Goal: Browse casually

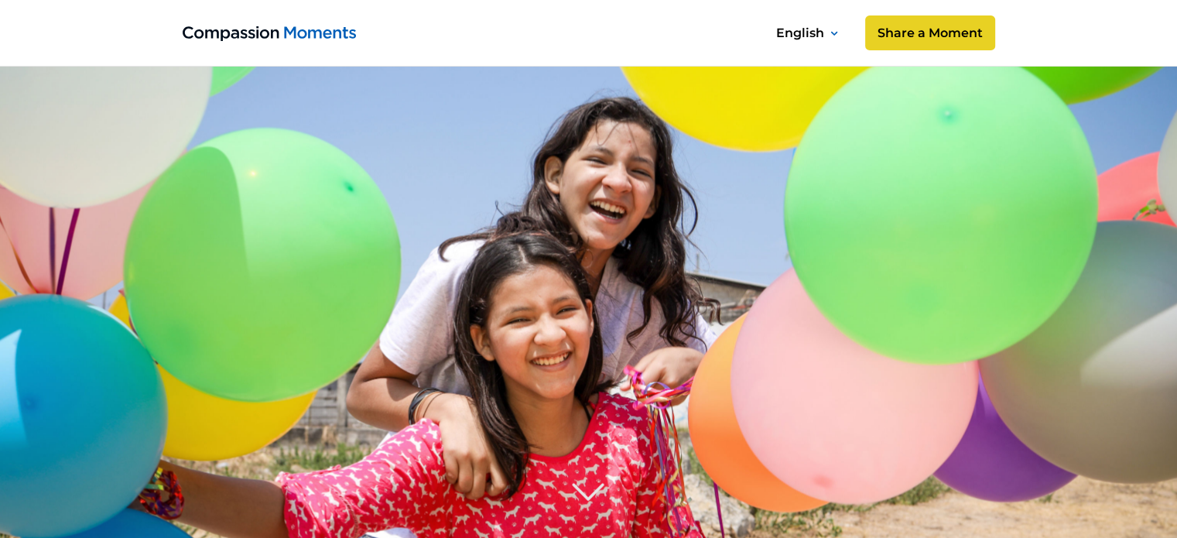
click at [588, 293] on image at bounding box center [589, 430] width 1338 height 892
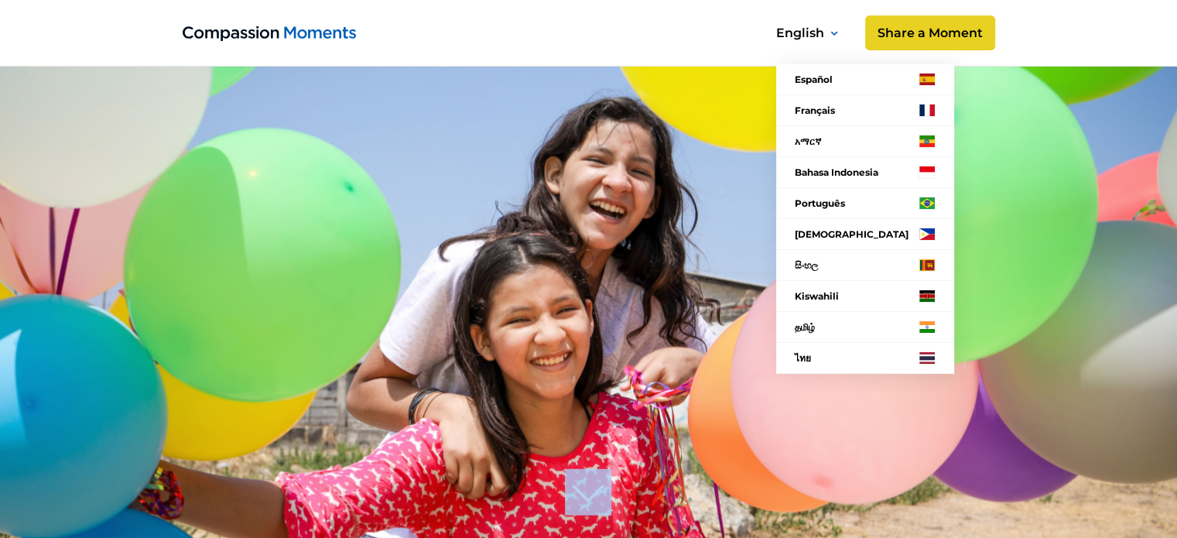
click at [788, 32] on div "English" at bounding box center [800, 32] width 48 height 21
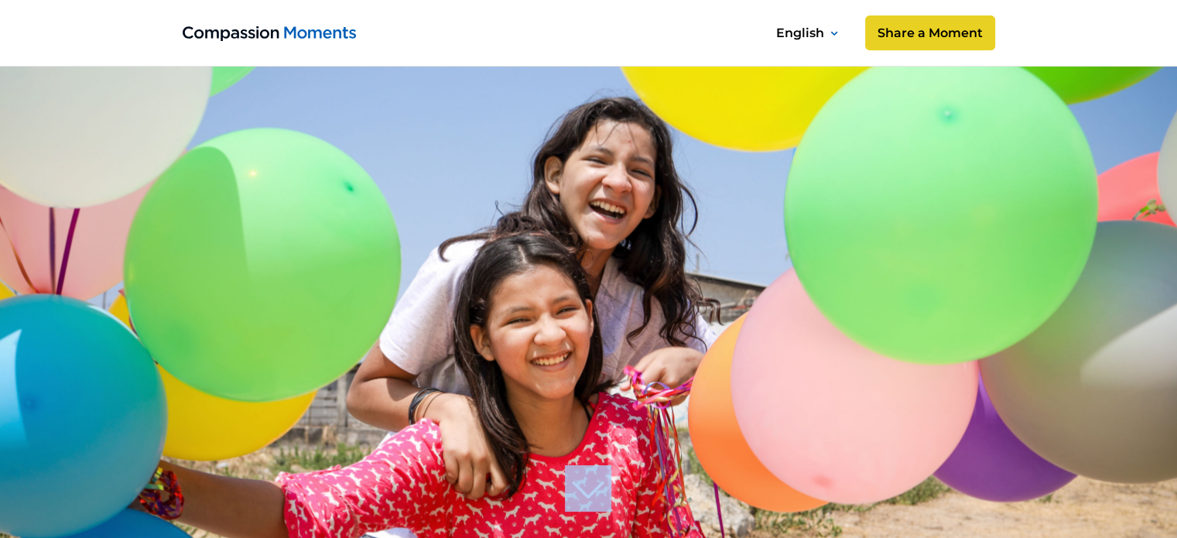
click at [244, 31] on img "home" at bounding box center [269, 33] width 173 height 15
